Goal: Feedback & Contribution: Contribute content

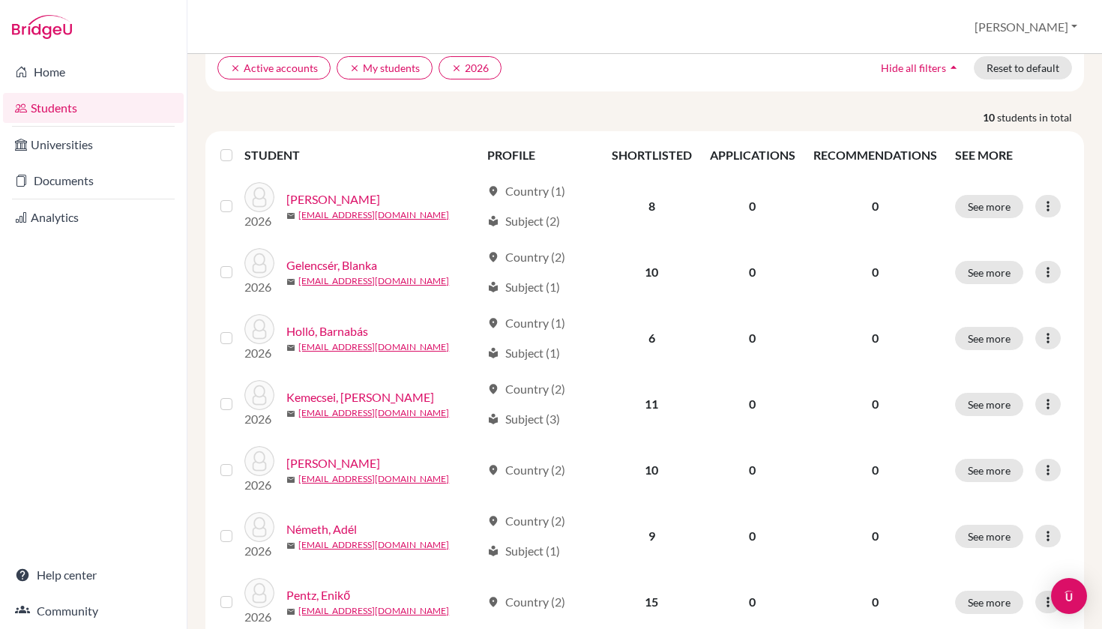
scroll to position [128, 0]
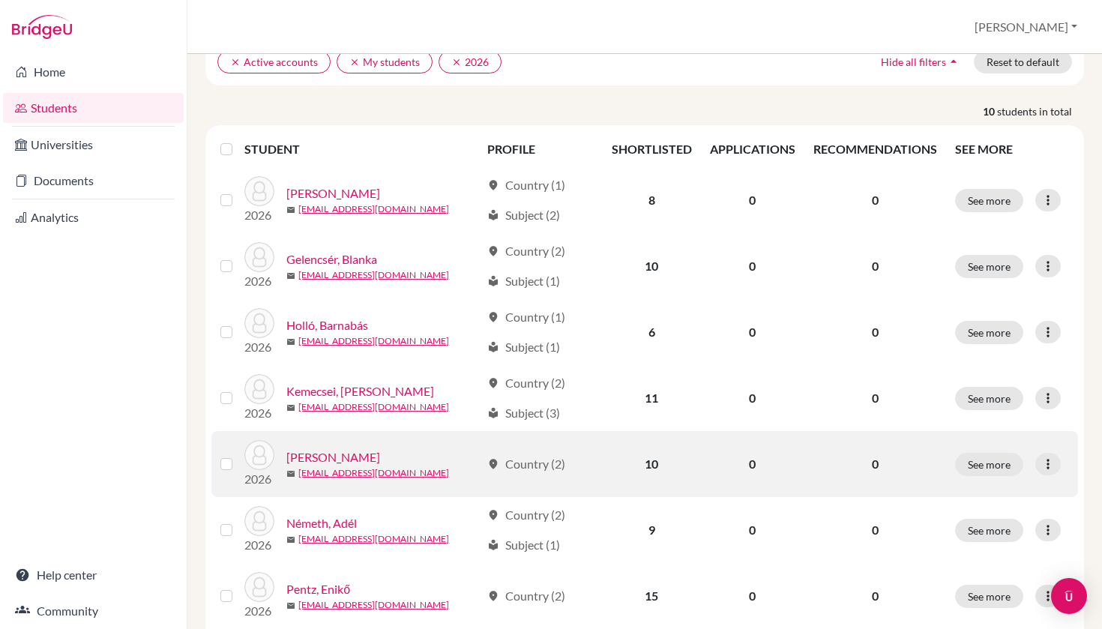
click at [361, 453] on link "[PERSON_NAME]" at bounding box center [333, 457] width 94 height 18
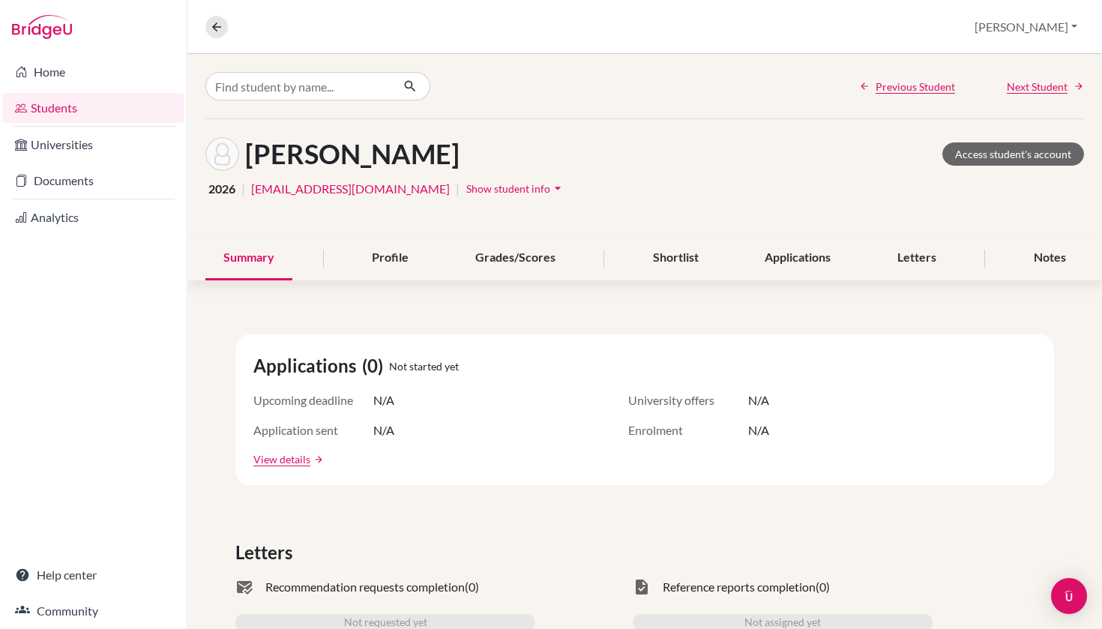
click at [91, 103] on link "Students" at bounding box center [93, 108] width 181 height 30
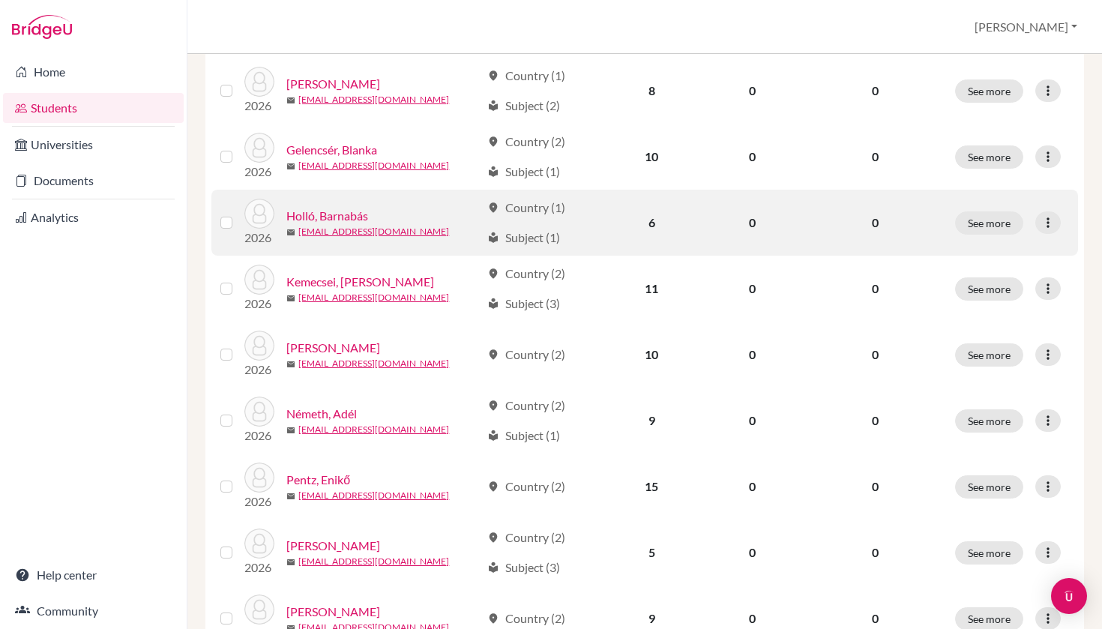
scroll to position [307, 0]
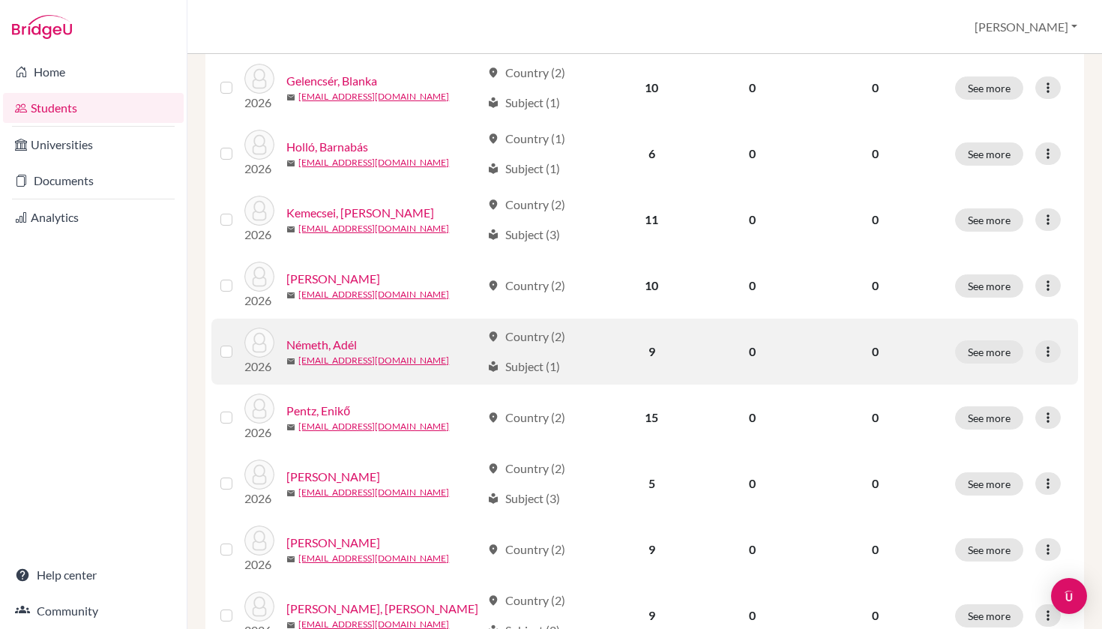
click at [332, 342] on link "Németh, Adél" at bounding box center [321, 345] width 70 height 18
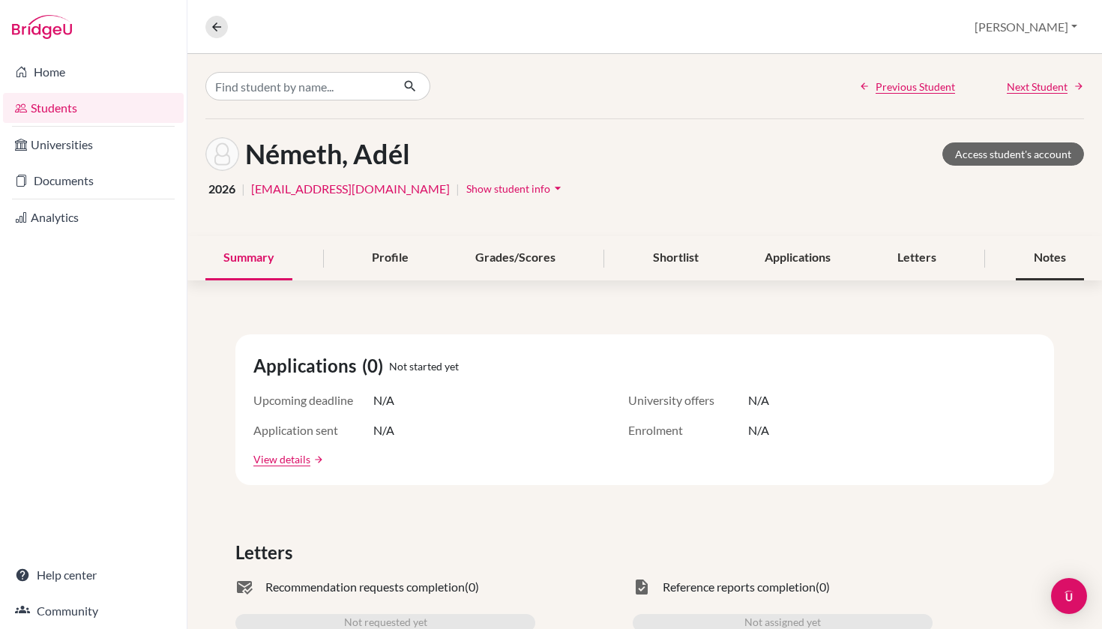
click at [1065, 262] on div "Notes" at bounding box center [1050, 258] width 68 height 44
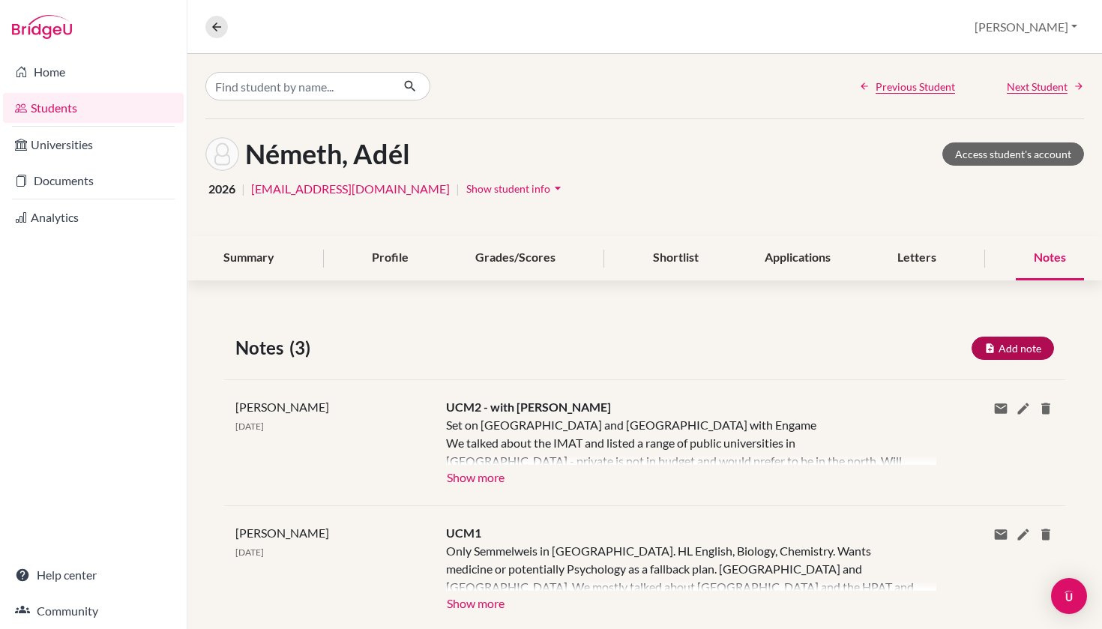
click at [1019, 340] on button "Add note" at bounding box center [1013, 348] width 82 height 23
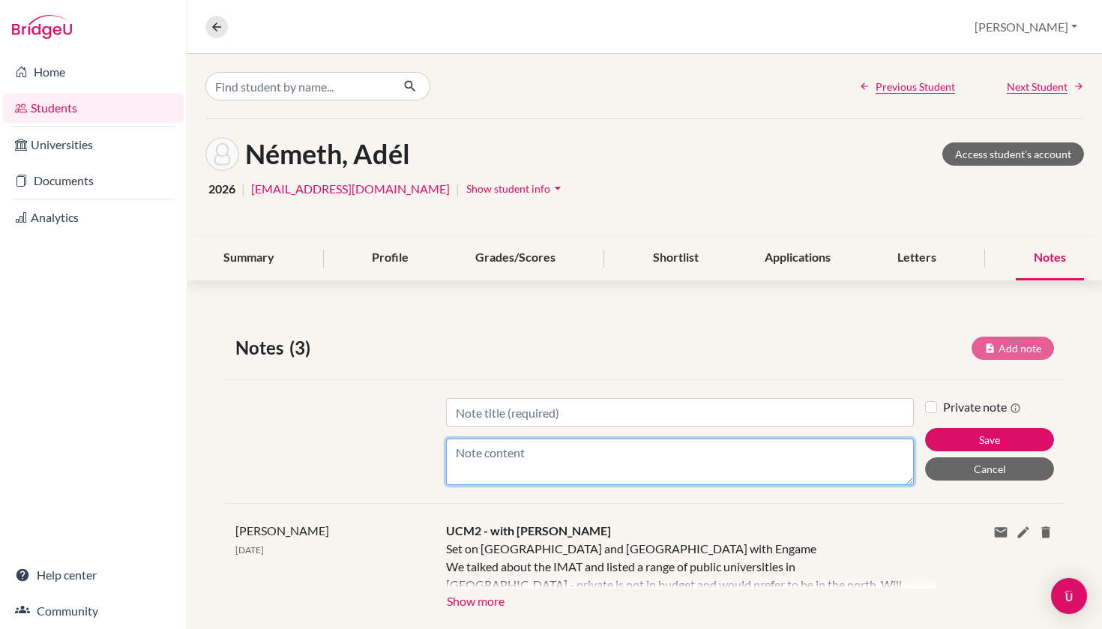
click at [640, 443] on textarea "Content" at bounding box center [680, 462] width 469 height 46
paste textarea "Adel has taken her IELTS with a total score of 7.5 and the lowest subset of 6.0…"
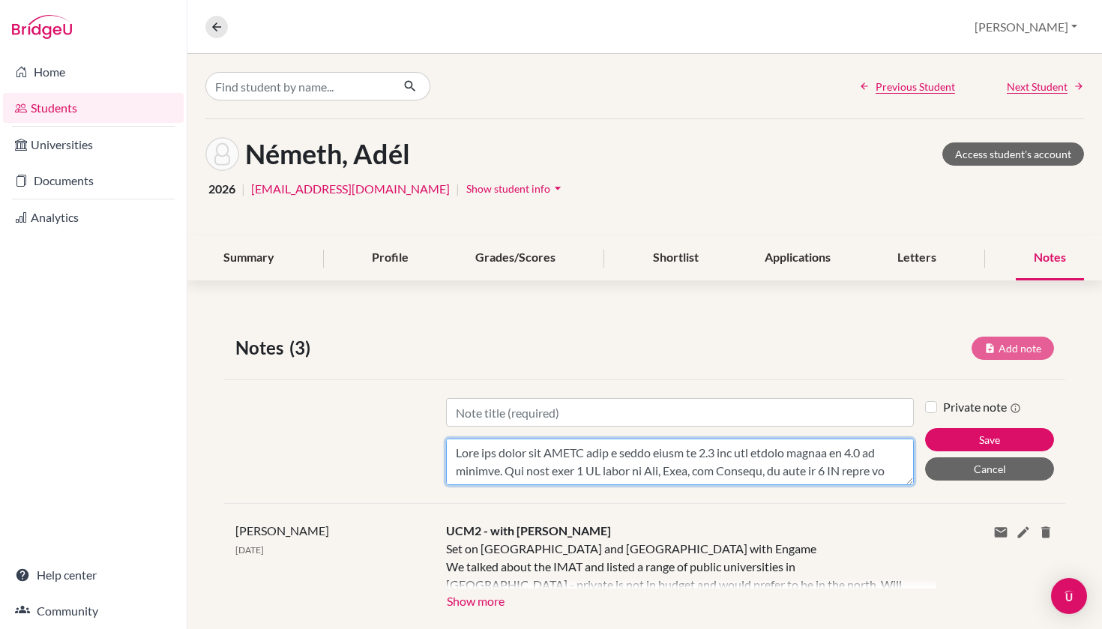
scroll to position [-1, 0]
type textarea "Adel has taken her IELTS with a total score of 7.5 and the lowest subset of 6.0…"
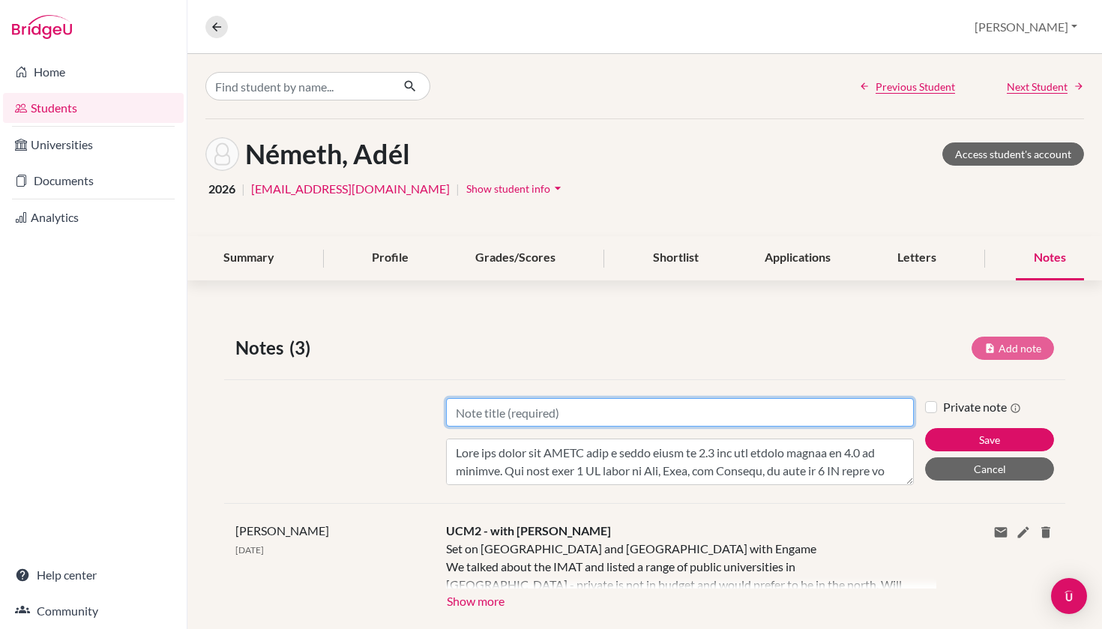
click at [598, 414] on input "Title" at bounding box center [680, 412] width 469 height 28
type input "Mentoring Session #1"
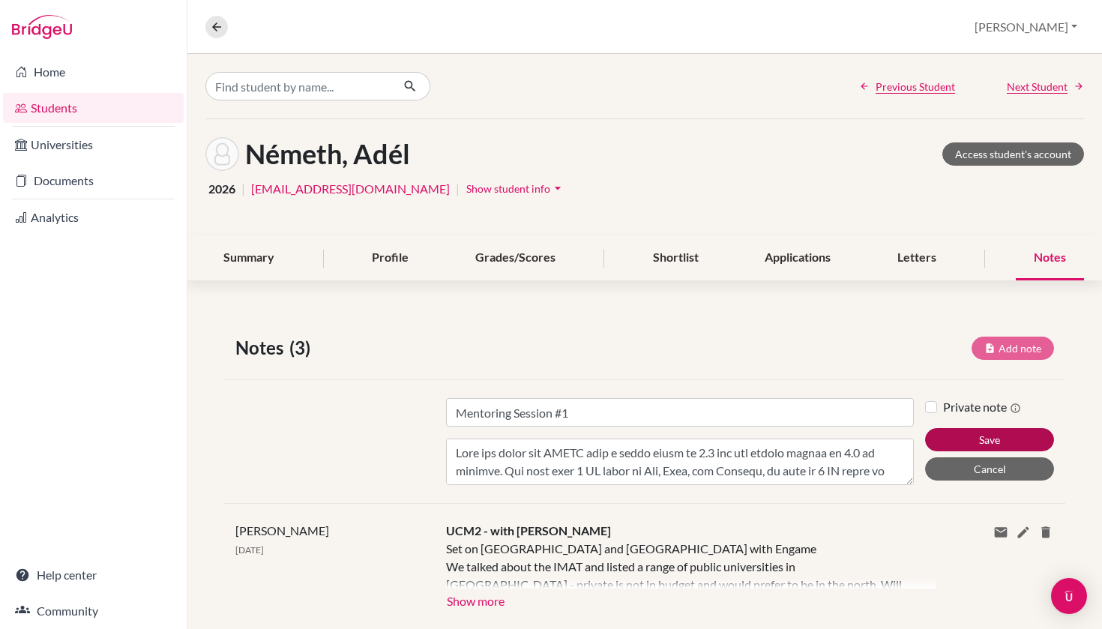
click at [1013, 437] on button "Save" at bounding box center [989, 439] width 129 height 23
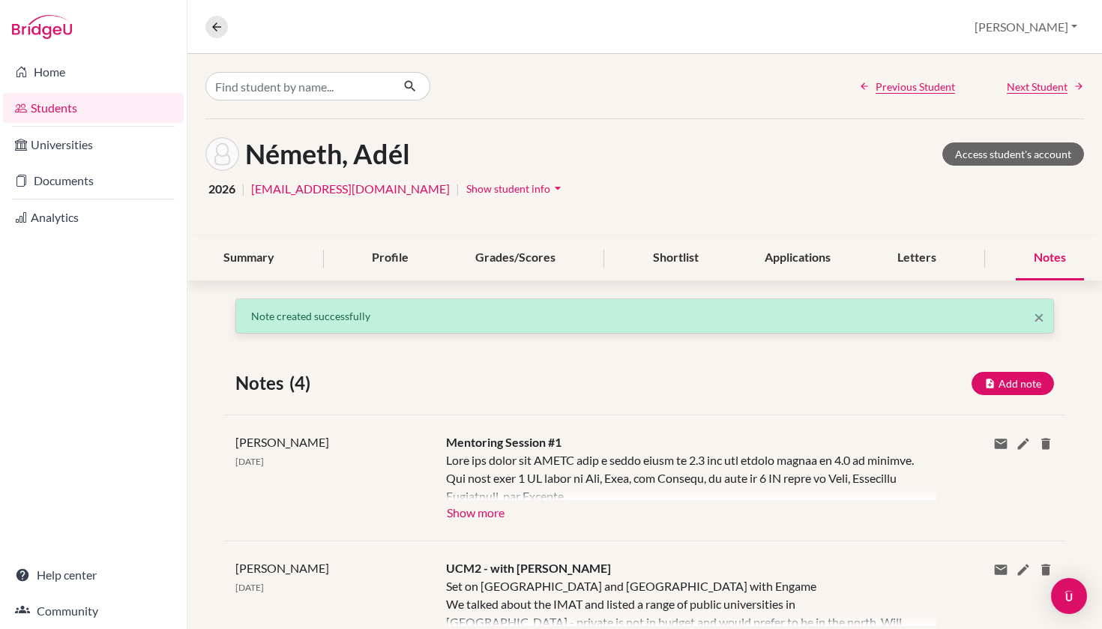
click at [71, 117] on link "Students" at bounding box center [93, 108] width 181 height 30
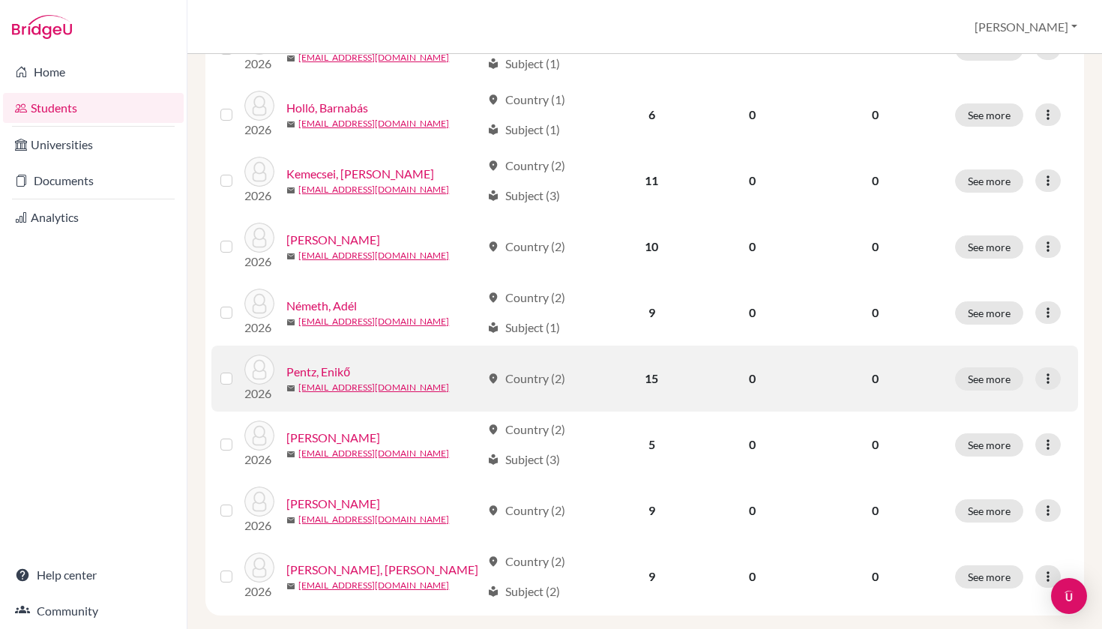
scroll to position [344, 0]
click at [320, 377] on link "Pentz, Enikő" at bounding box center [318, 373] width 64 height 18
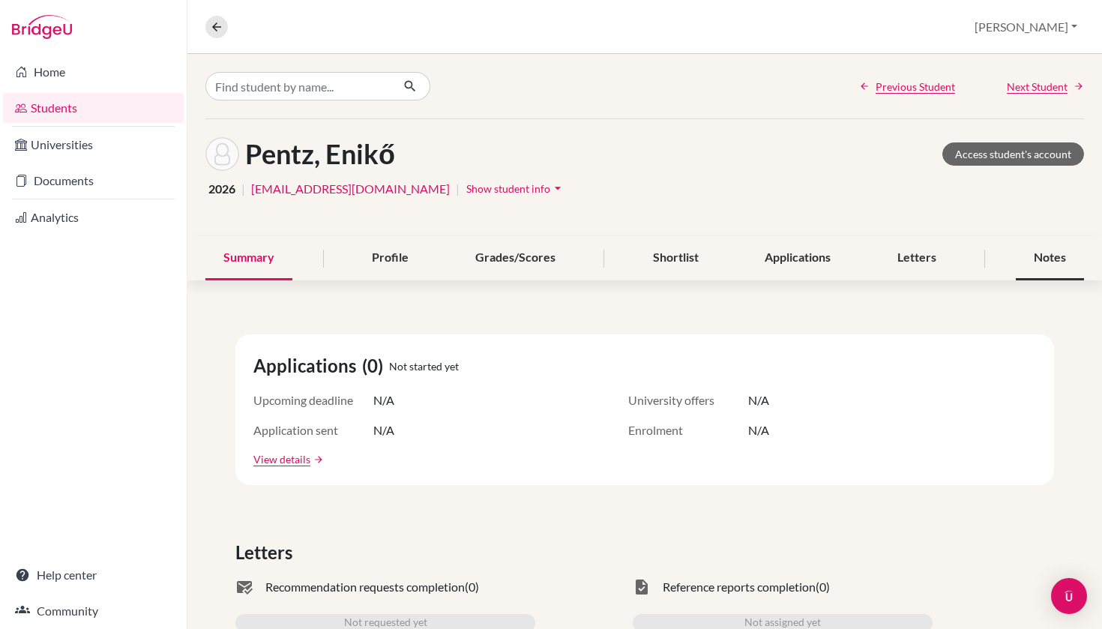
click at [1062, 250] on div "Notes" at bounding box center [1050, 258] width 68 height 44
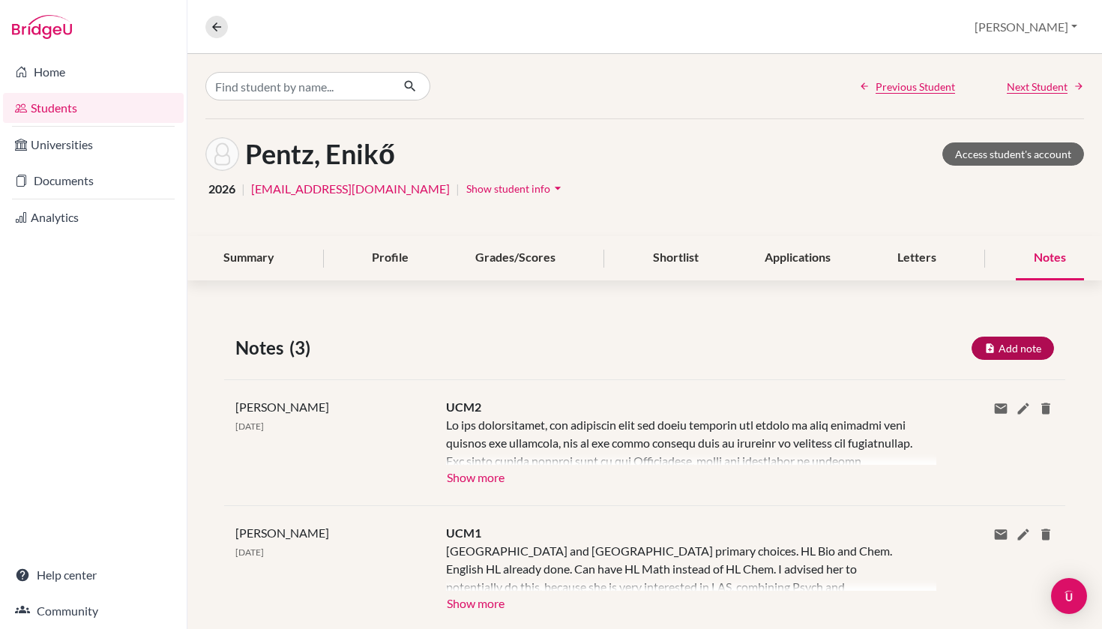
click at [1002, 337] on button "Add note" at bounding box center [1013, 348] width 82 height 23
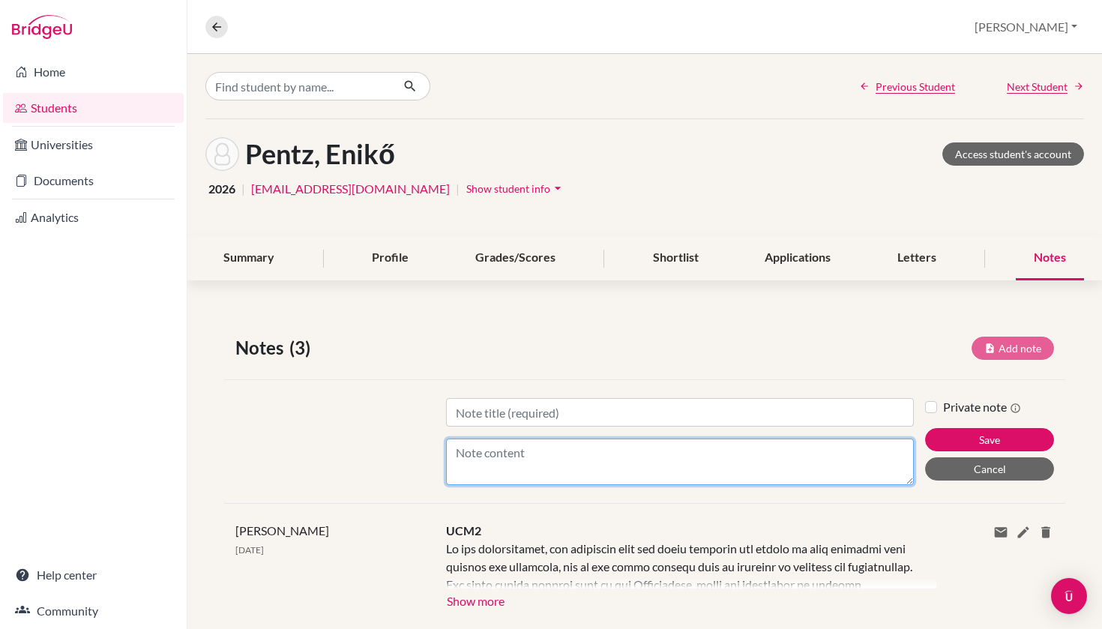
click at [538, 475] on textarea "Content" at bounding box center [680, 462] width 469 height 46
paste textarea "Lor ips dolorsita cons adi Elitseddoei te inc utlab etdolo magnaal enima Minim …"
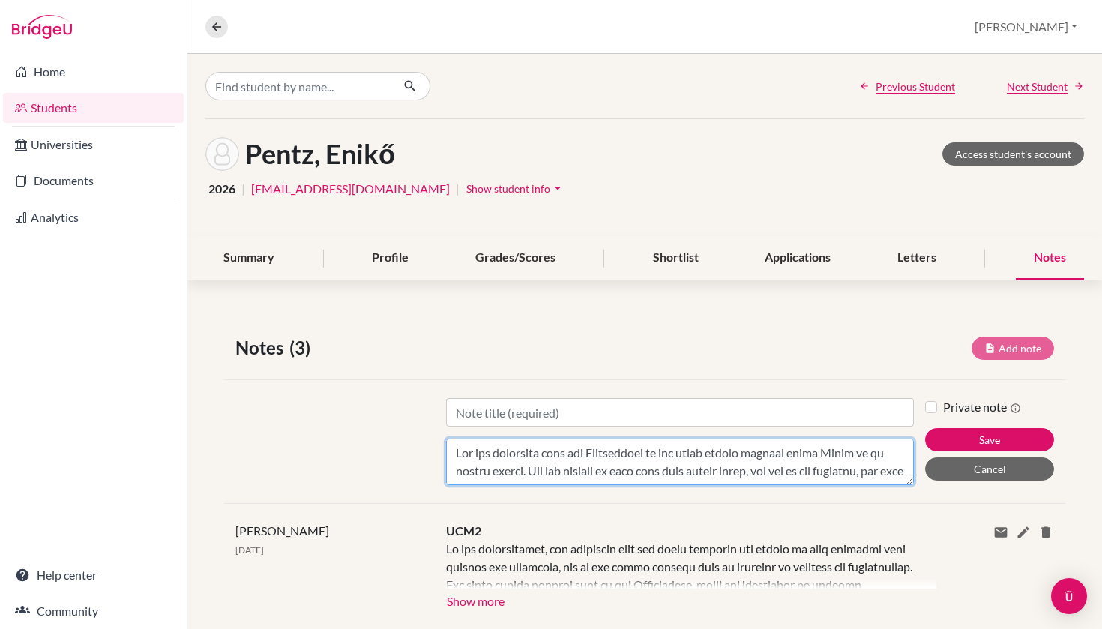
scroll to position [360, 0]
type textarea "Lor ips dolorsita cons adi Elitseddoei te inc utlab etdolo magnaal enima Minim …"
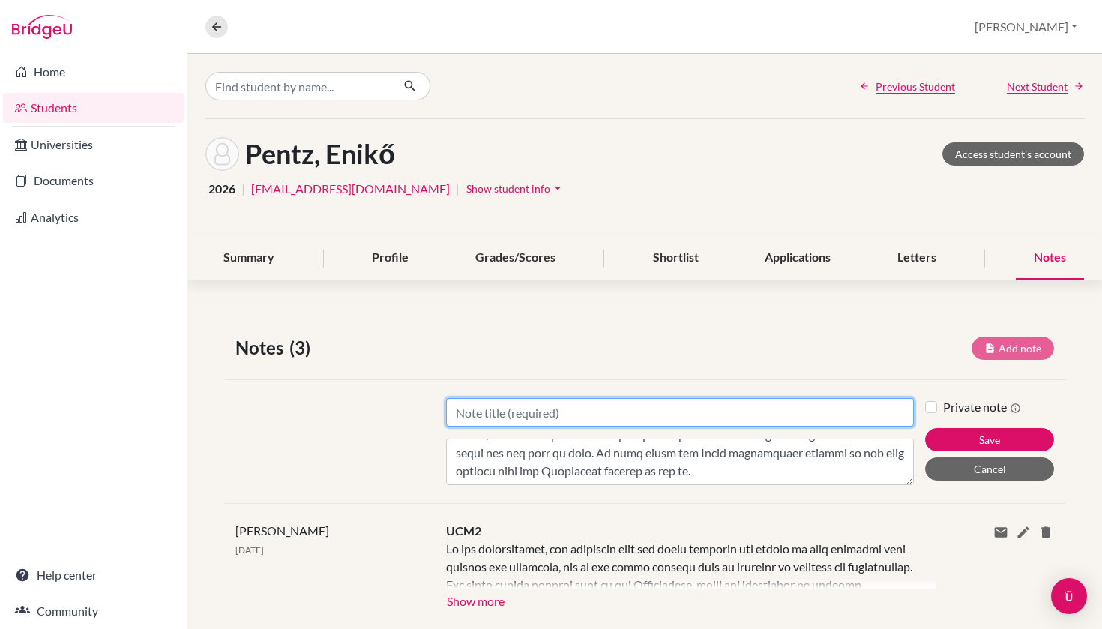
click at [517, 401] on input "Title" at bounding box center [680, 412] width 469 height 28
type input "Mentoring Session #1"
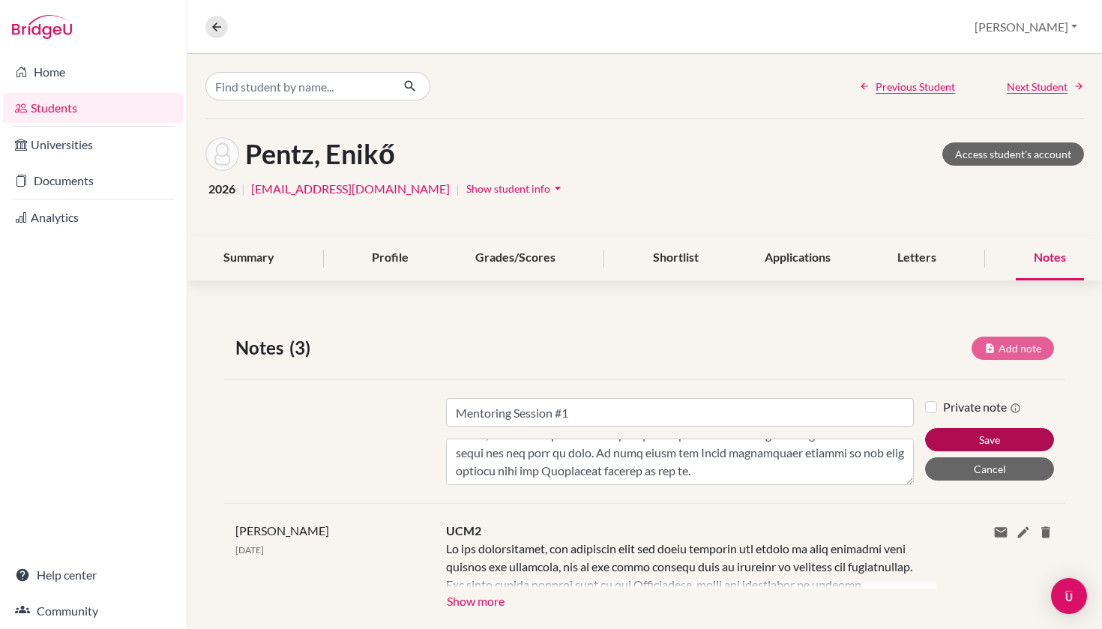
click at [986, 439] on button "Save" at bounding box center [989, 439] width 129 height 23
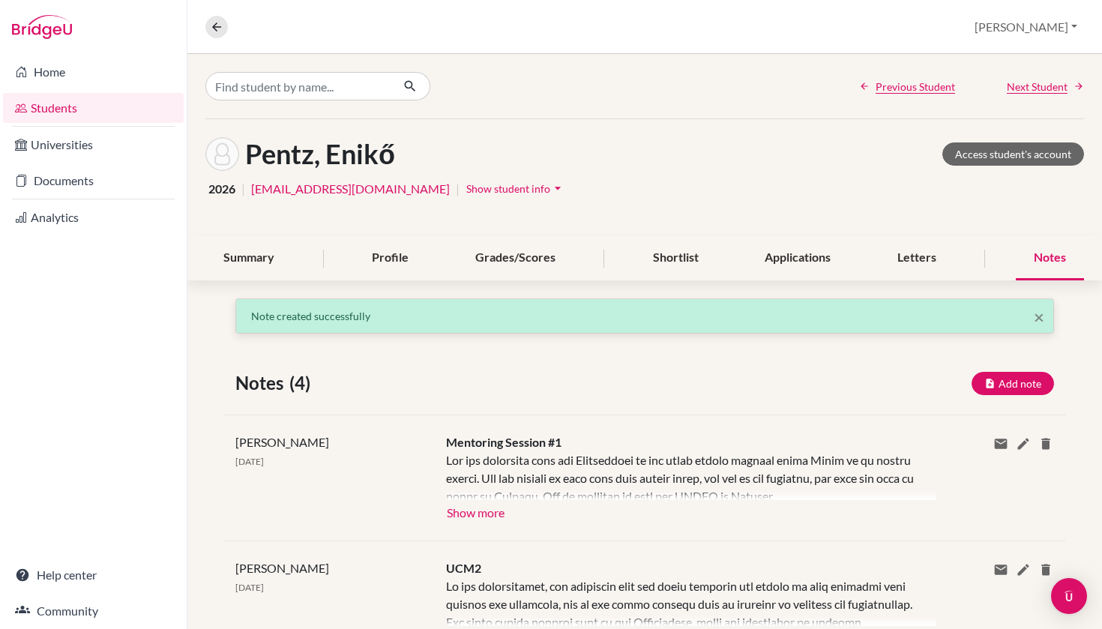
click at [496, 514] on button "Show more" at bounding box center [475, 511] width 59 height 22
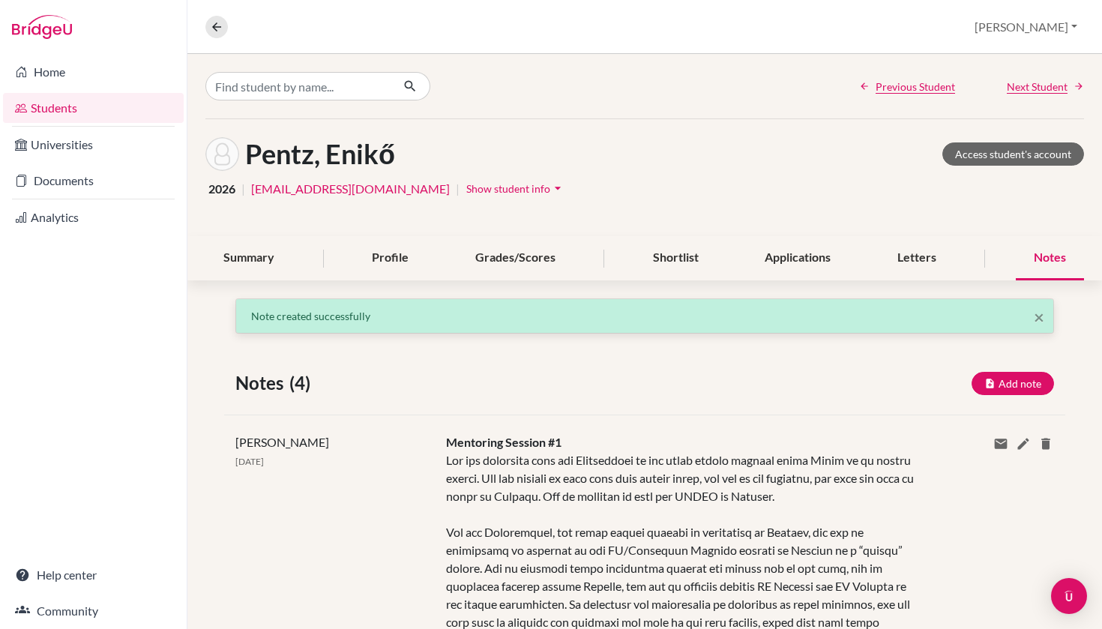
scroll to position [0, 0]
